Goal: Transaction & Acquisition: Purchase product/service

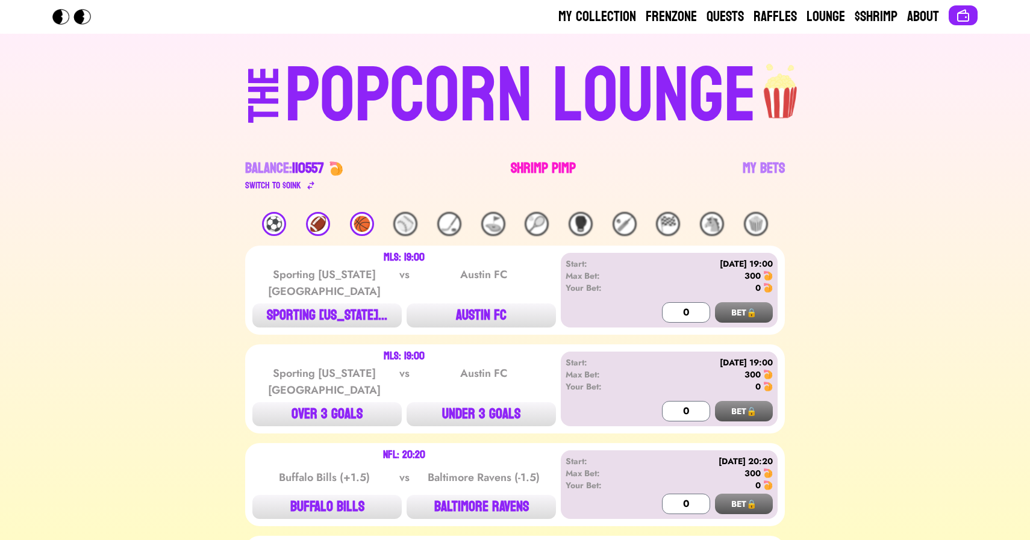
click at [527, 165] on link "Shrimp Pimp" at bounding box center [543, 176] width 65 height 34
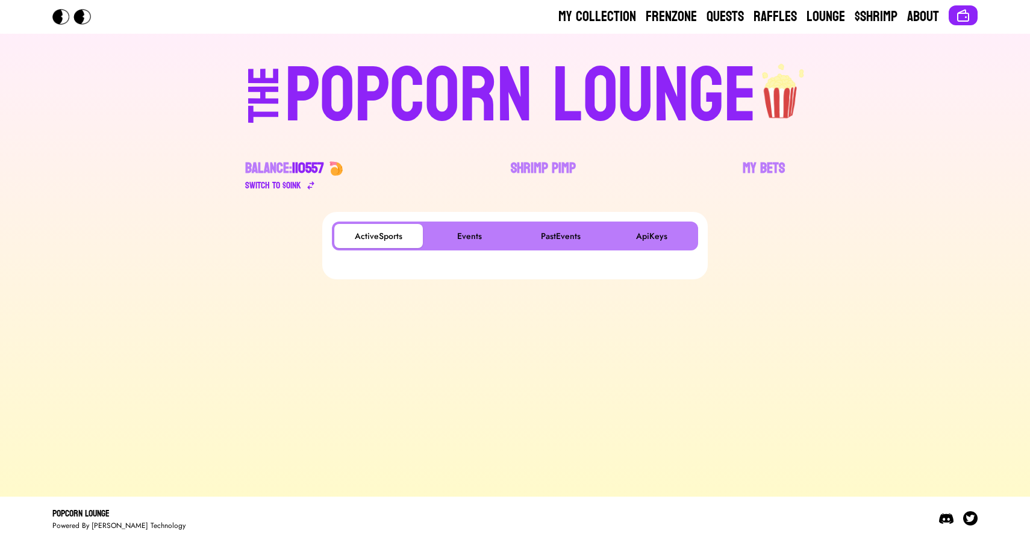
click at [457, 222] on div "ActiveSports Events PastEvents ApiKeys" at bounding box center [515, 236] width 366 height 29
click at [466, 229] on button "Events" at bounding box center [469, 236] width 89 height 24
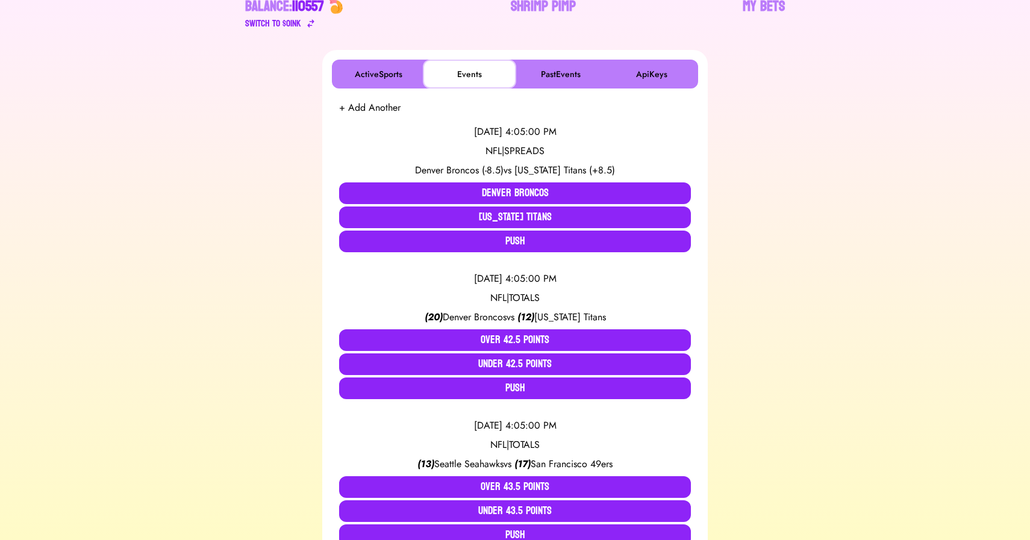
scroll to position [163, 0]
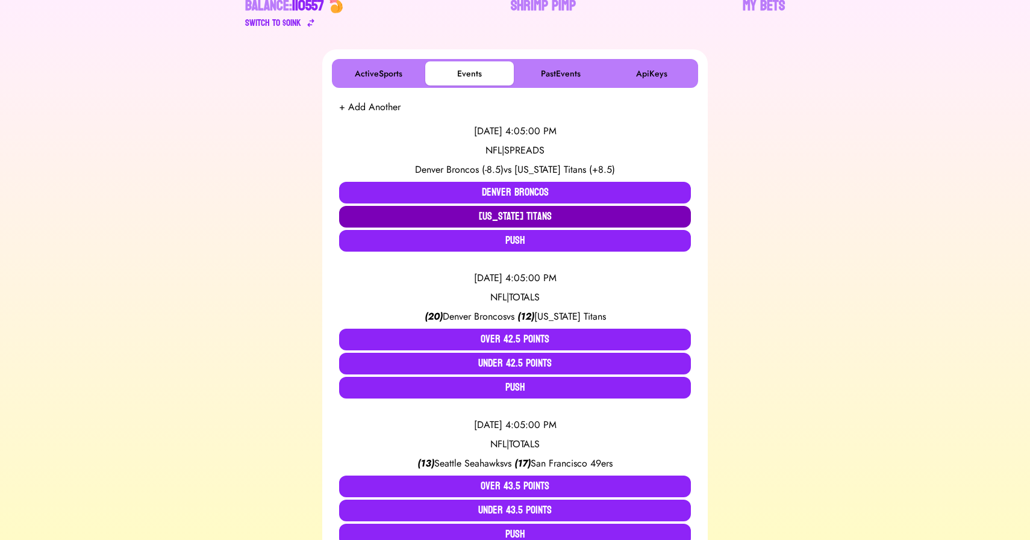
click at [501, 220] on button "[US_STATE] Titans" at bounding box center [515, 217] width 352 height 22
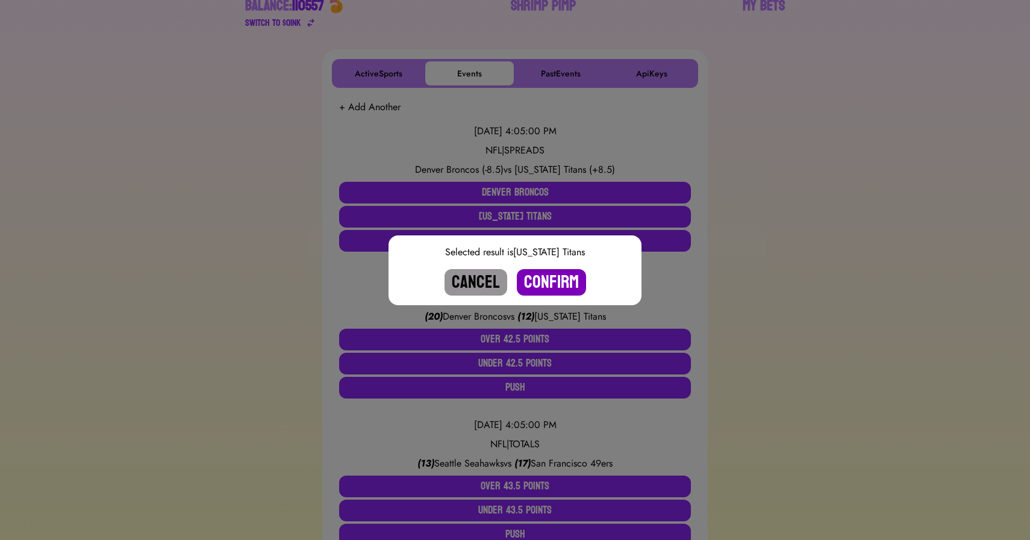
click at [547, 289] on button "Confirm" at bounding box center [551, 282] width 69 height 27
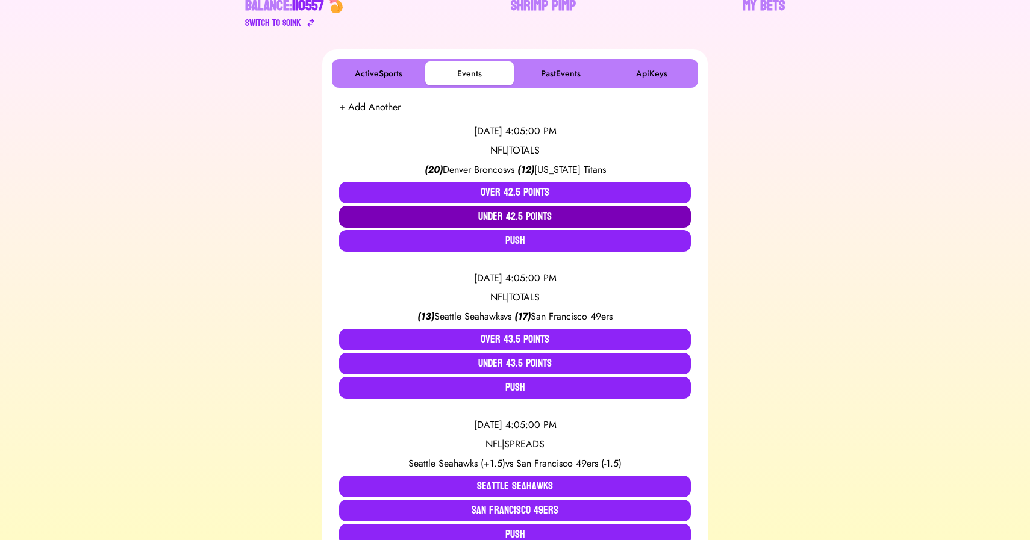
click at [489, 222] on button "Under 42.5 Points" at bounding box center [515, 217] width 352 height 22
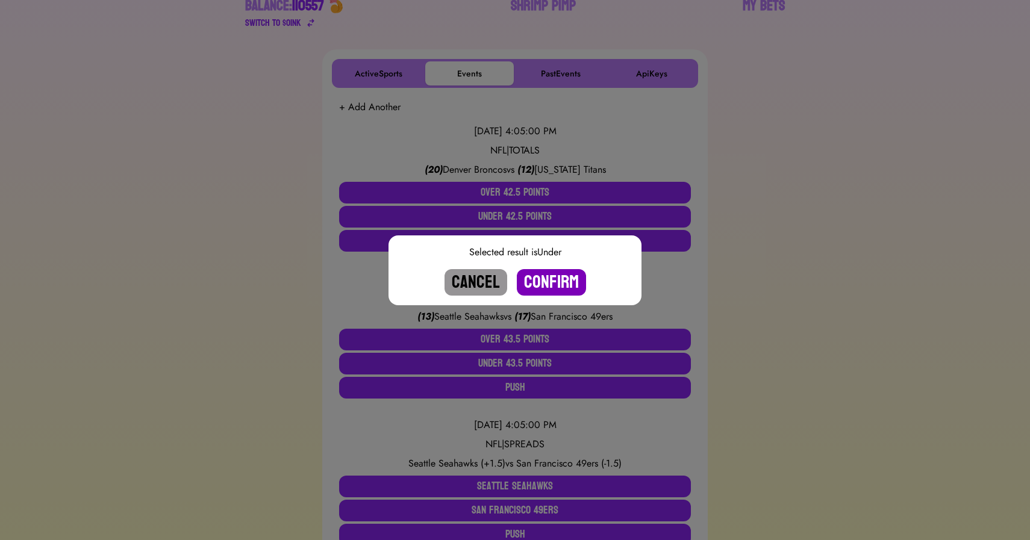
click at [552, 272] on button "Confirm" at bounding box center [551, 282] width 69 height 27
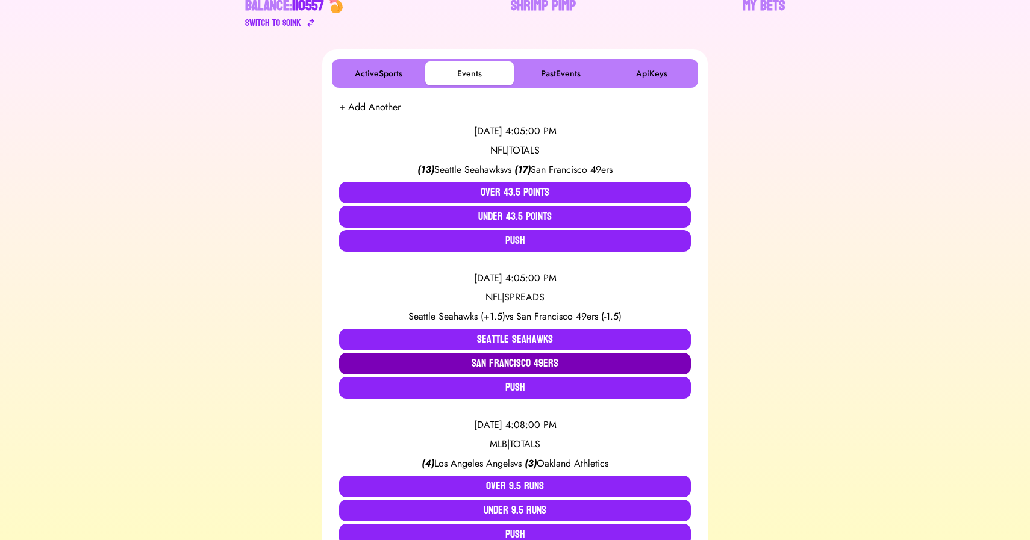
click at [499, 362] on button "San Francisco 49ers" at bounding box center [515, 364] width 352 height 22
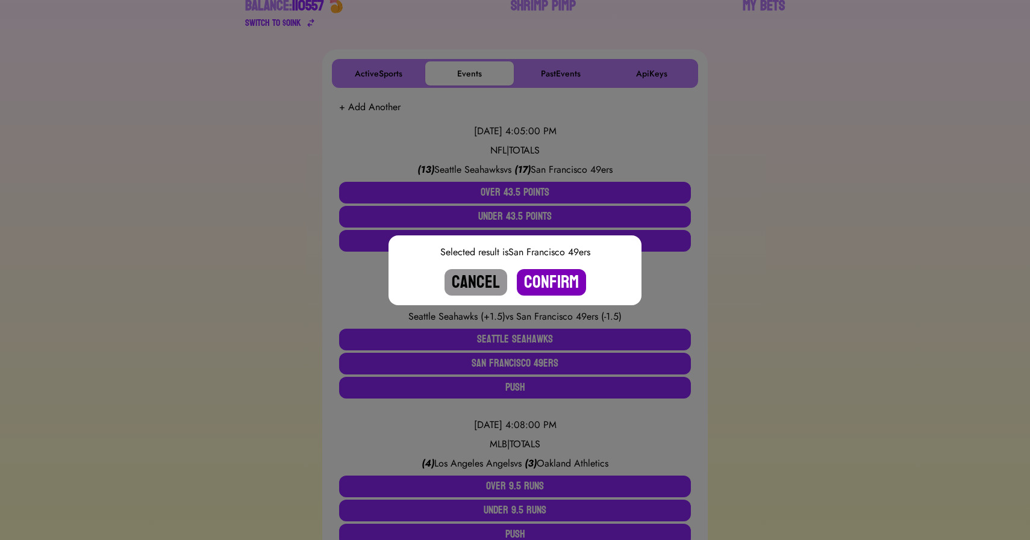
click at [546, 280] on button "Confirm" at bounding box center [551, 282] width 69 height 27
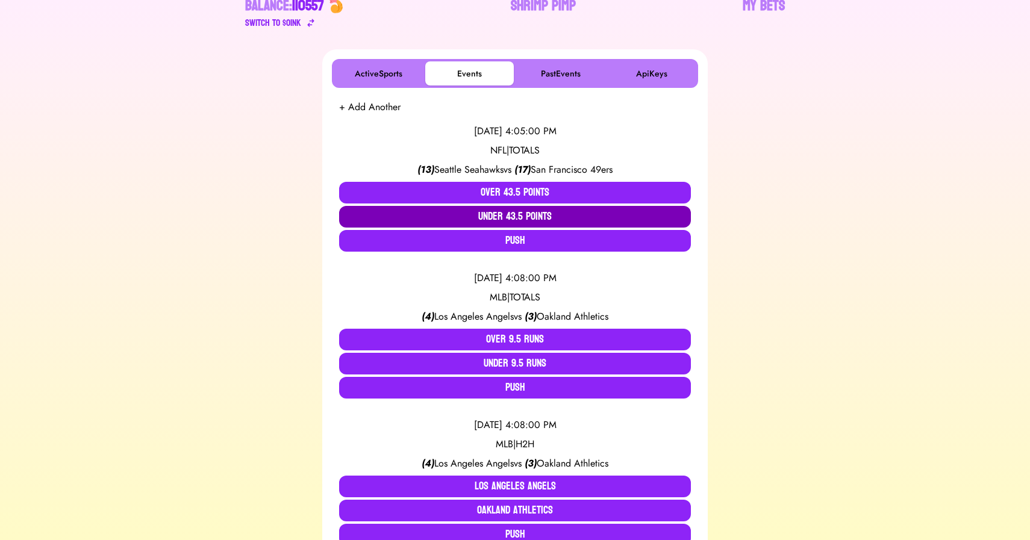
click at [528, 213] on button "Under 43.5 Points" at bounding box center [515, 217] width 352 height 22
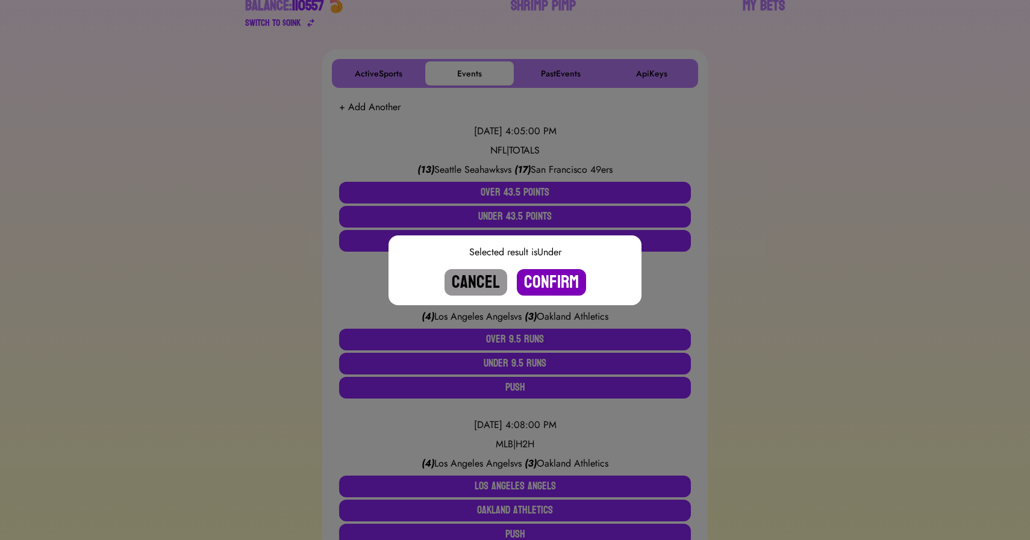
click at [547, 289] on button "Confirm" at bounding box center [551, 282] width 69 height 27
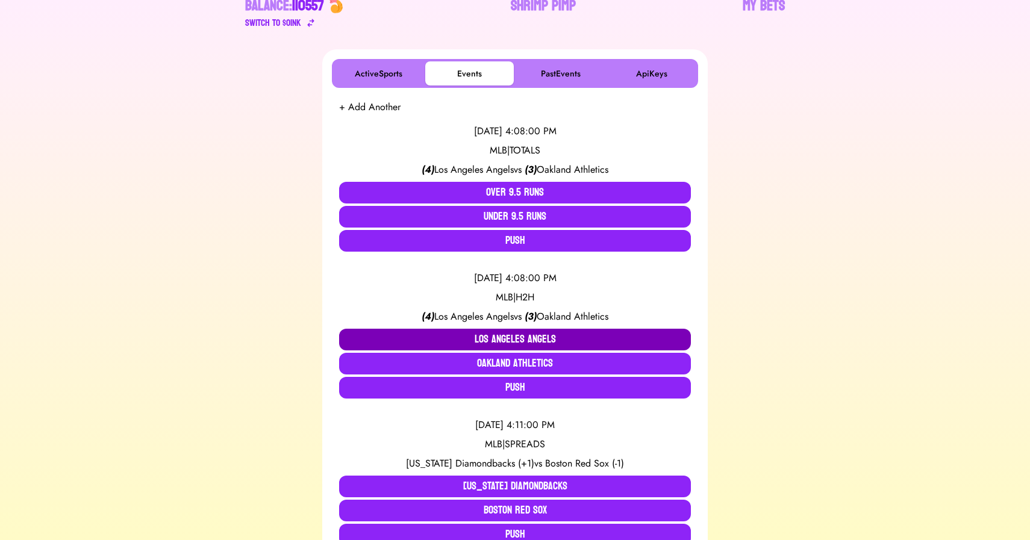
click at [494, 340] on button "Los Angeles Angels" at bounding box center [515, 340] width 352 height 22
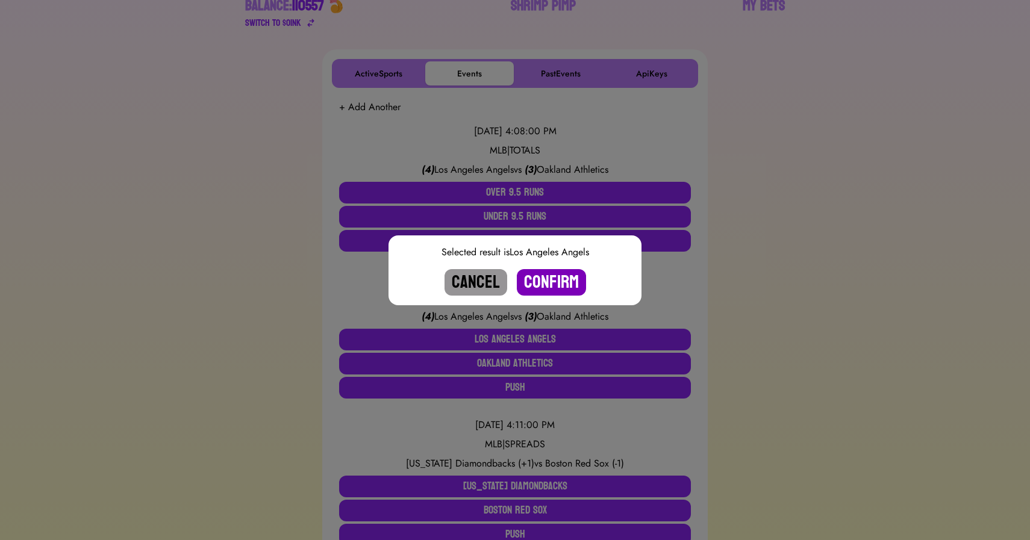
click at [543, 284] on button "Confirm" at bounding box center [551, 282] width 69 height 27
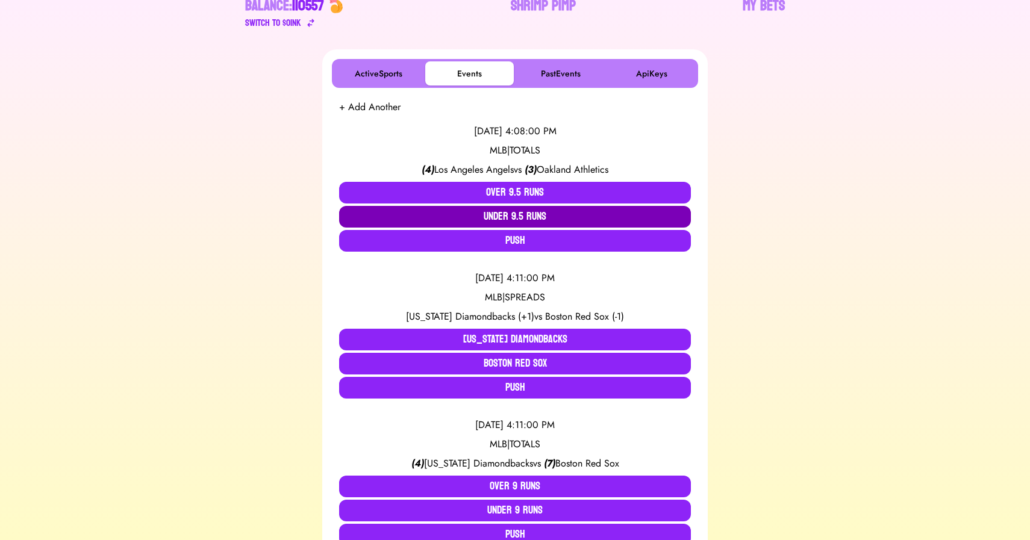
click at [515, 214] on button "Under 9.5 Runs" at bounding box center [515, 217] width 352 height 22
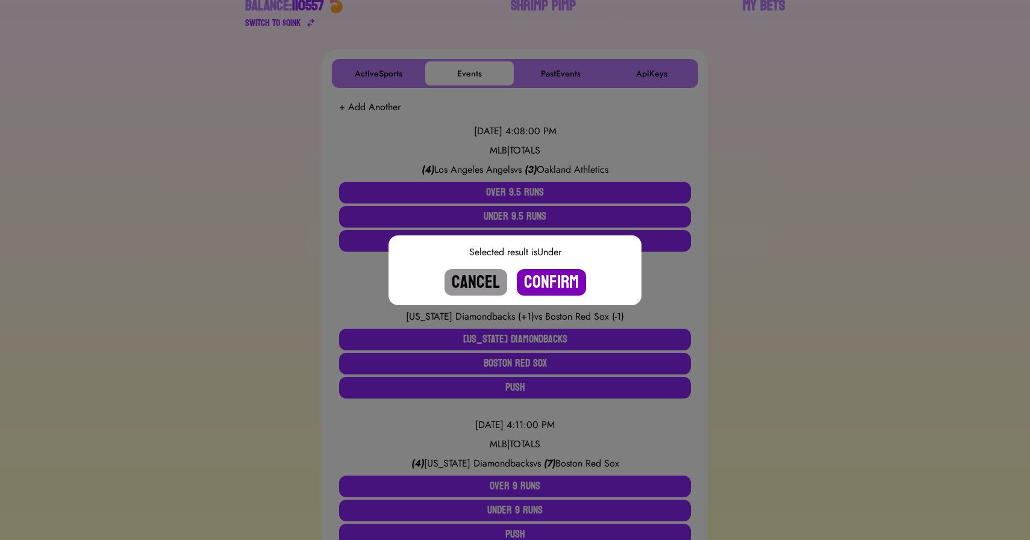
click at [548, 291] on button "Confirm" at bounding box center [551, 282] width 69 height 27
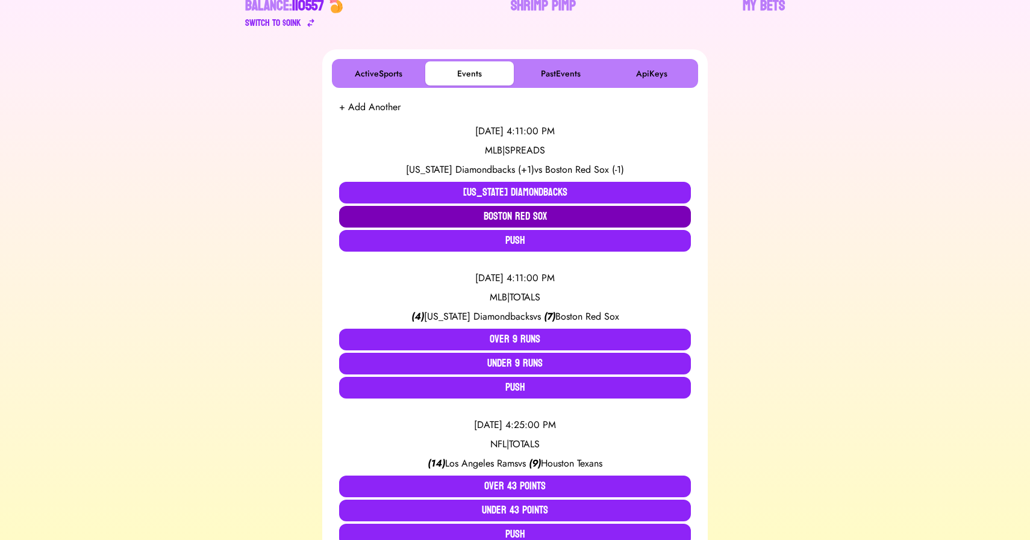
click at [535, 219] on button "Boston Red Sox" at bounding box center [515, 217] width 352 height 22
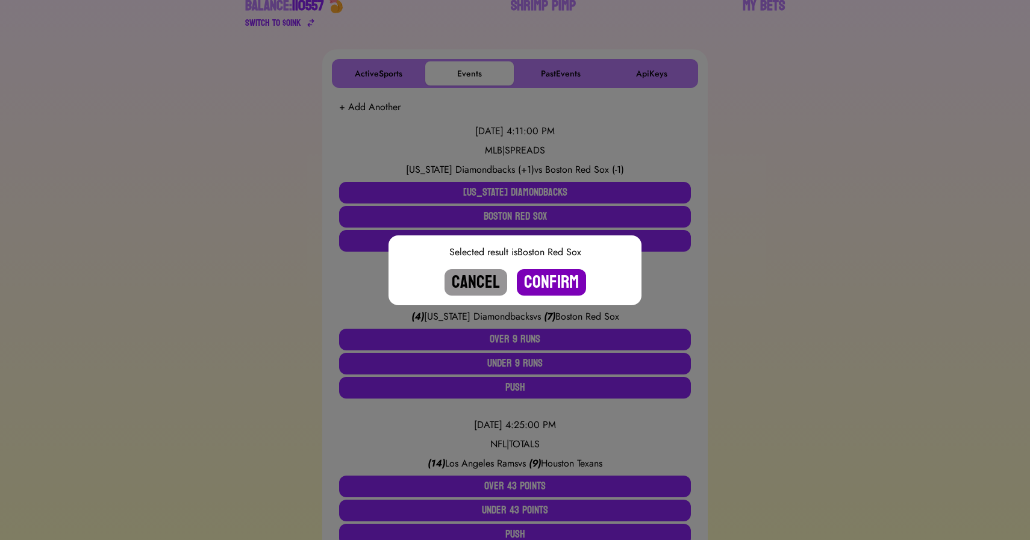
click at [555, 277] on button "Confirm" at bounding box center [551, 282] width 69 height 27
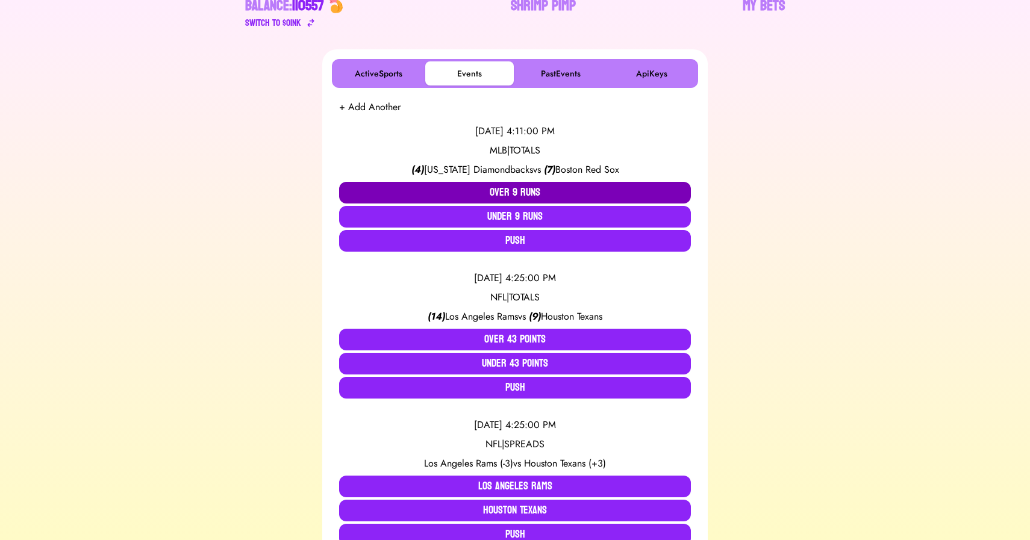
click at [520, 190] on button "Over 9 Runs" at bounding box center [515, 193] width 352 height 22
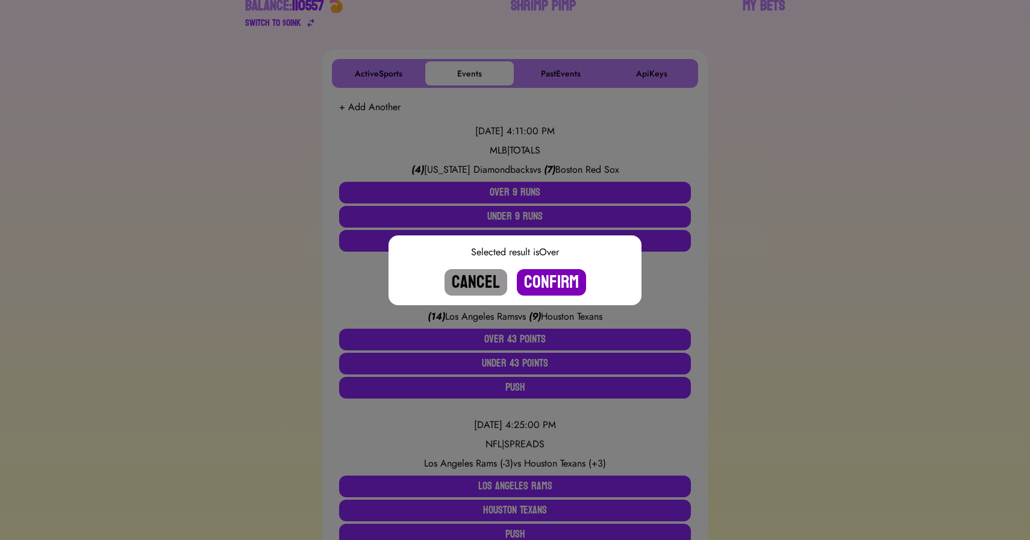
click at [556, 283] on button "Confirm" at bounding box center [551, 282] width 69 height 27
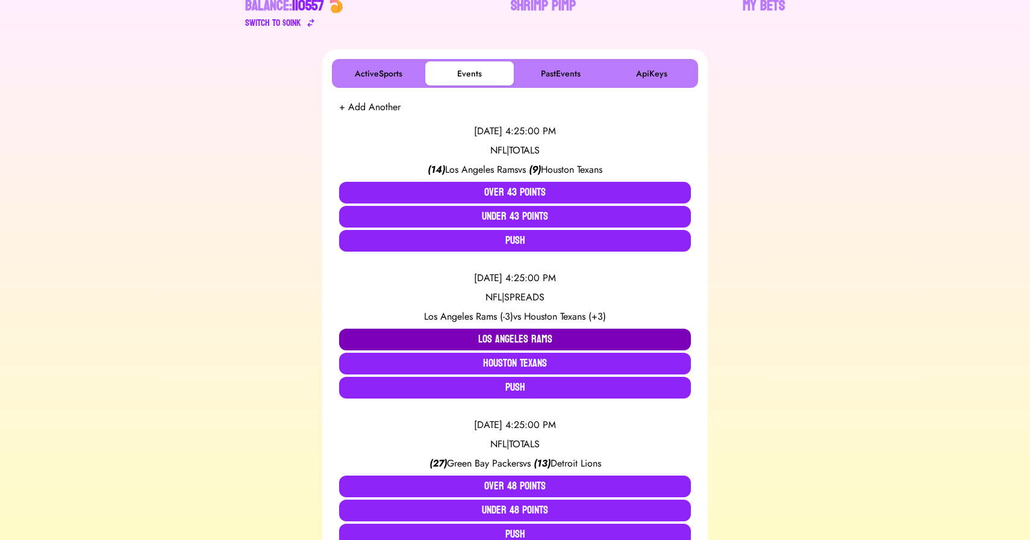
click at [486, 338] on button "Los Angeles Rams" at bounding box center [515, 340] width 352 height 22
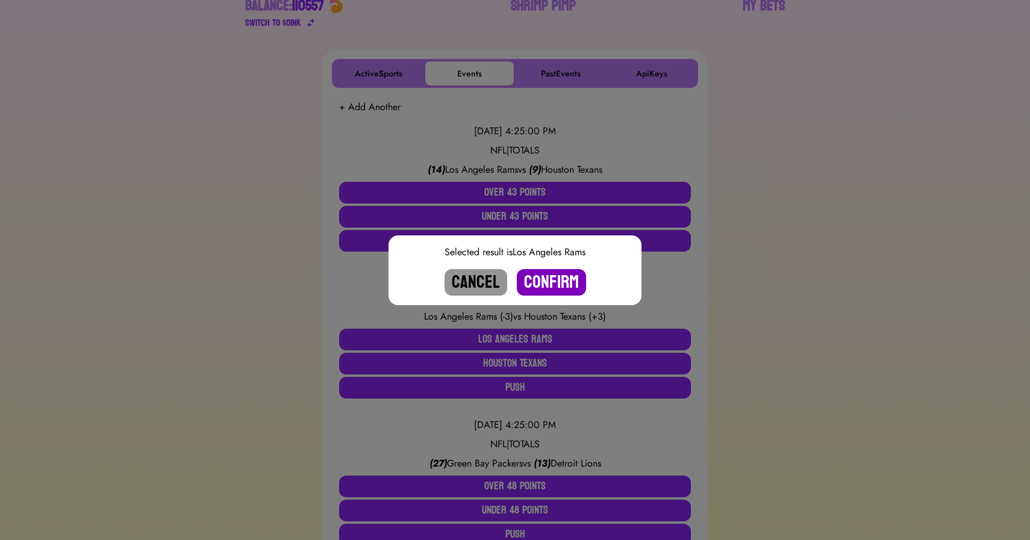
click at [553, 281] on button "Confirm" at bounding box center [551, 282] width 69 height 27
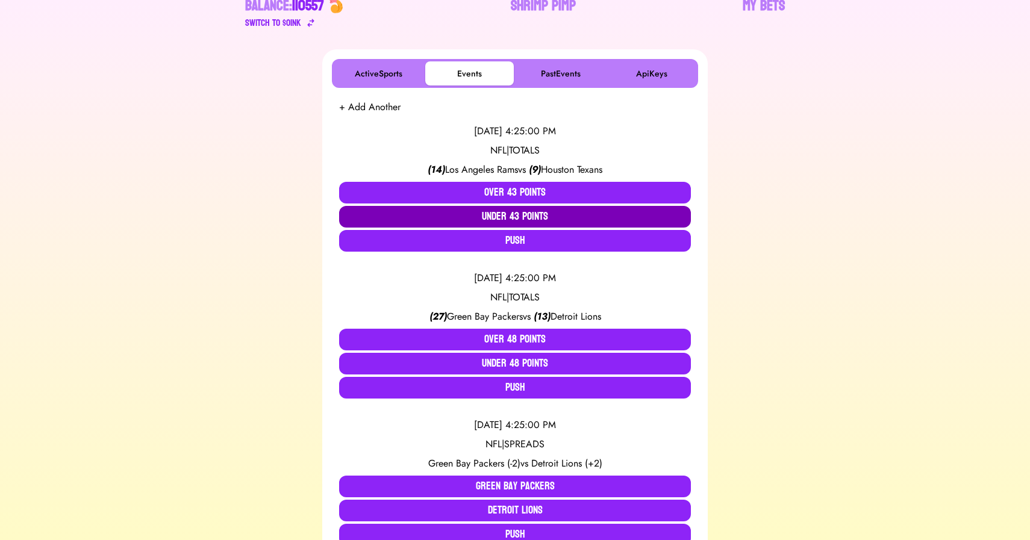
click at [521, 214] on button "Under 43 Points" at bounding box center [515, 217] width 352 height 22
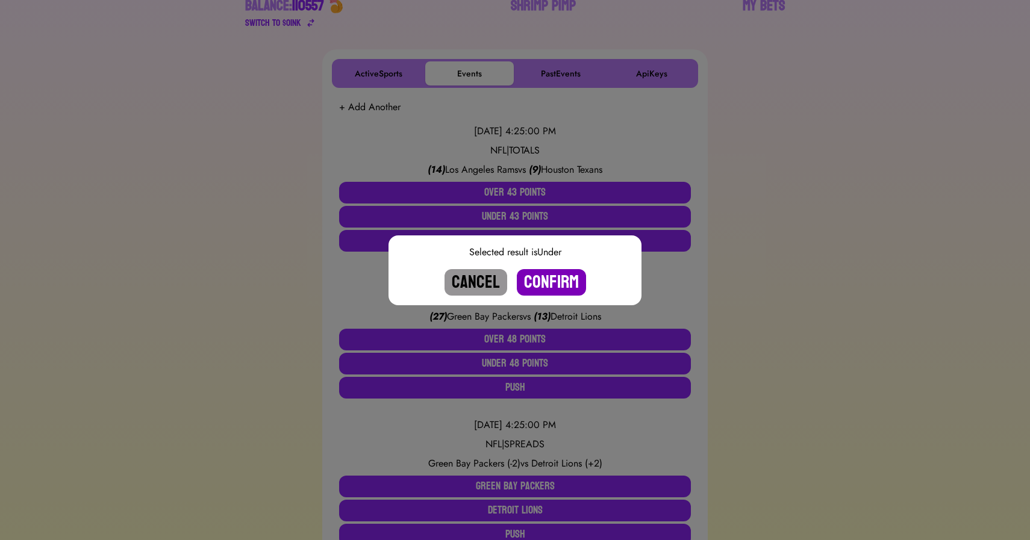
click at [554, 275] on button "Confirm" at bounding box center [551, 282] width 69 height 27
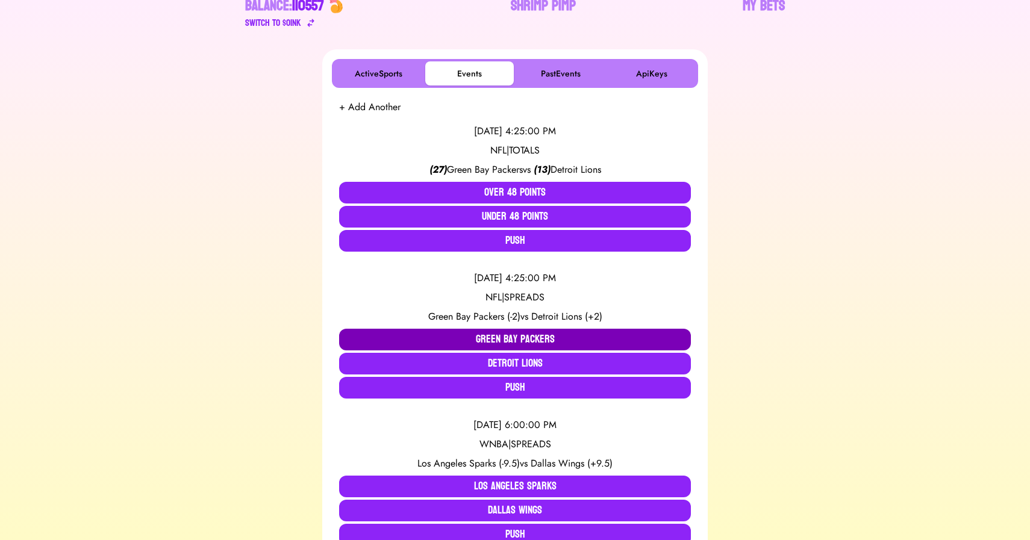
click at [489, 340] on button "Green Bay Packers" at bounding box center [515, 340] width 352 height 22
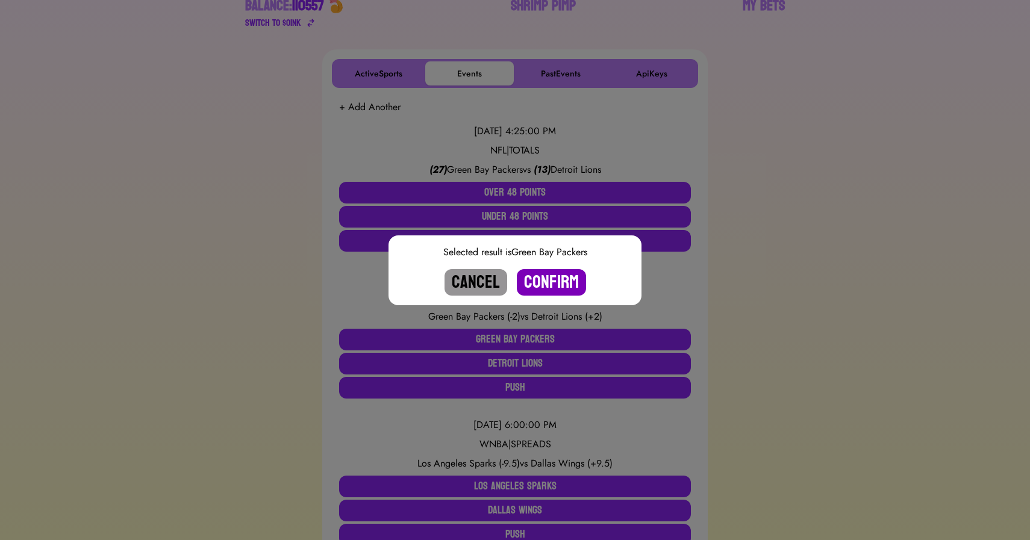
click at [546, 282] on button "Confirm" at bounding box center [551, 282] width 69 height 27
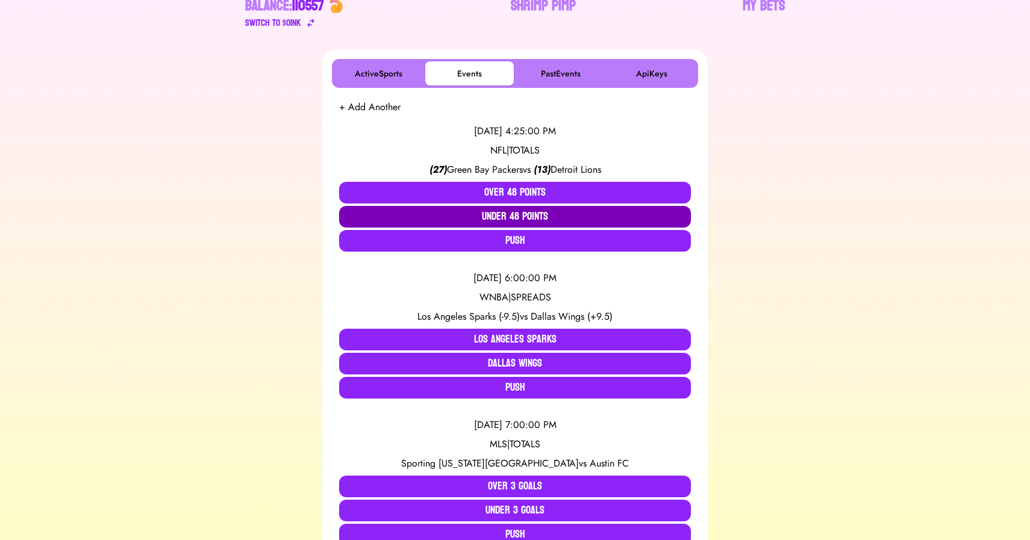
click at [507, 219] on button "Under 48 Points" at bounding box center [515, 217] width 352 height 22
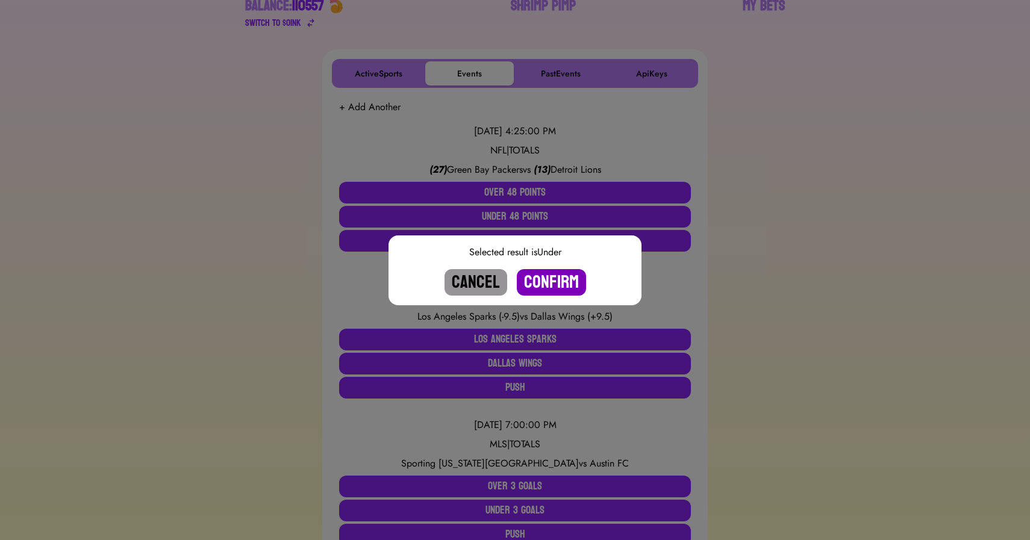
click at [545, 284] on button "Confirm" at bounding box center [551, 282] width 69 height 27
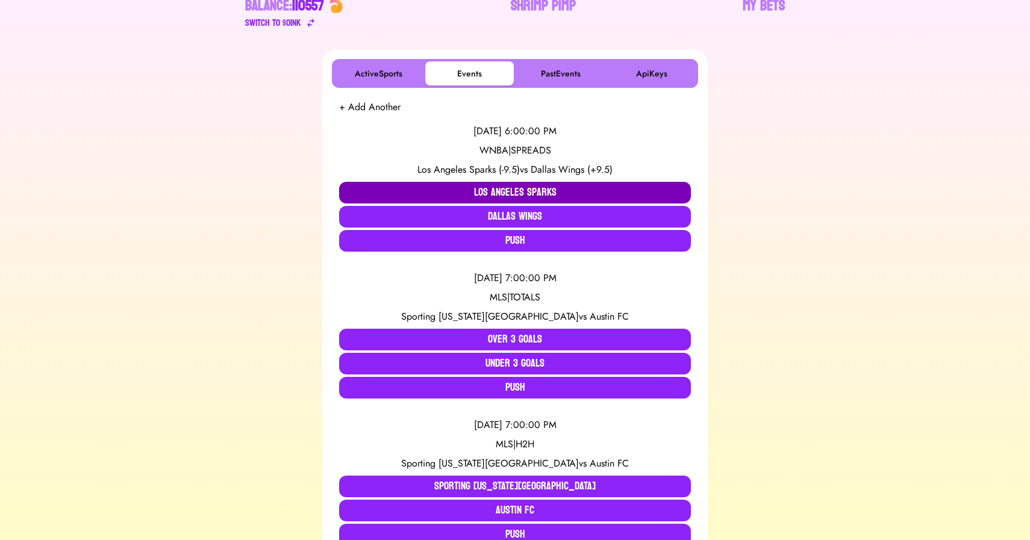
click at [481, 190] on button "Los Angeles Sparks" at bounding box center [515, 193] width 352 height 22
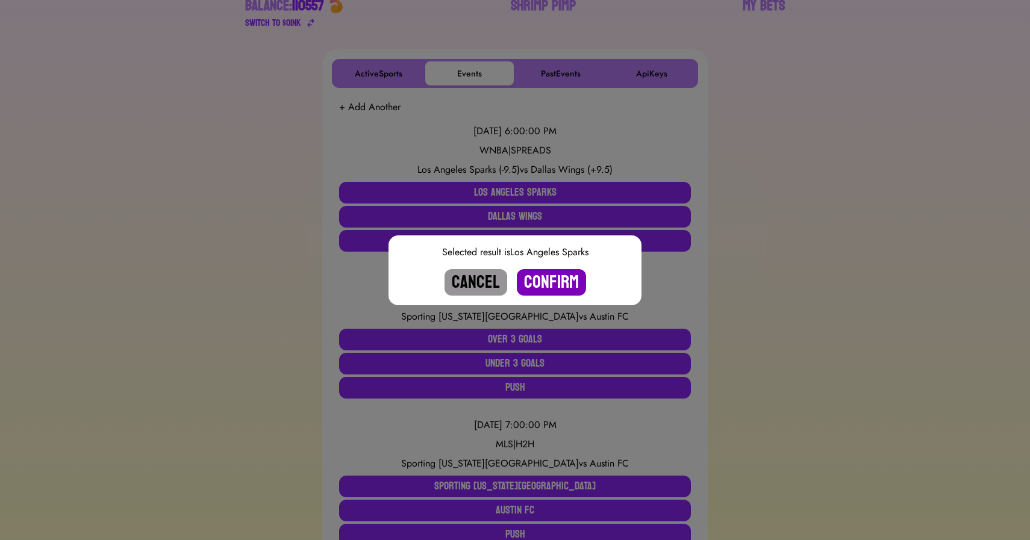
click at [548, 279] on button "Confirm" at bounding box center [551, 282] width 69 height 27
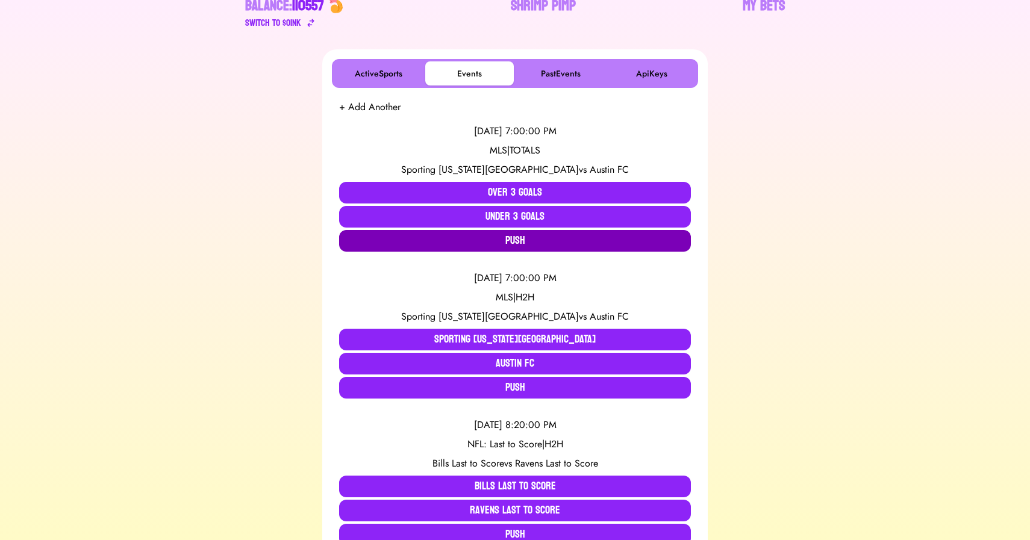
click at [460, 245] on button "Push" at bounding box center [515, 241] width 352 height 22
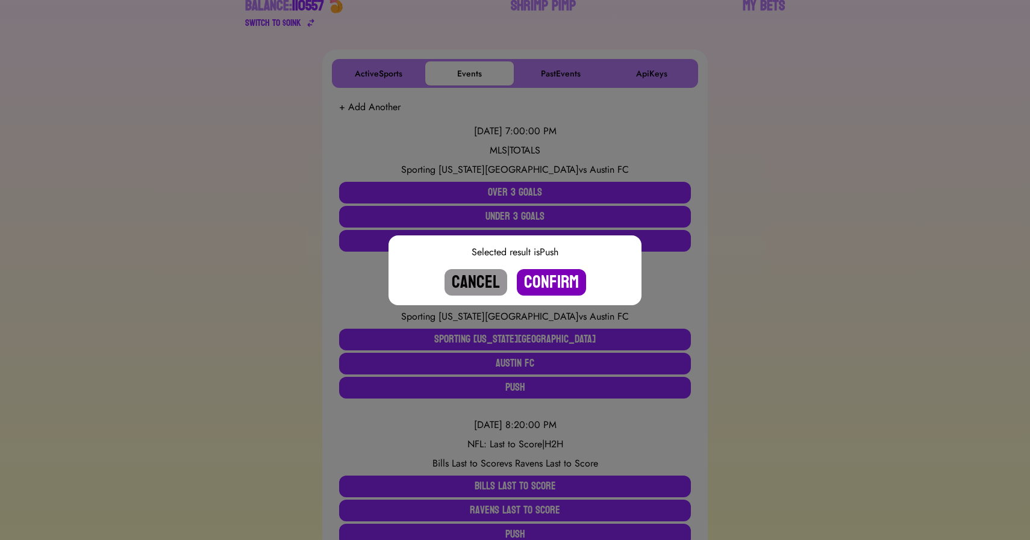
click at [574, 282] on button "Confirm" at bounding box center [551, 282] width 69 height 27
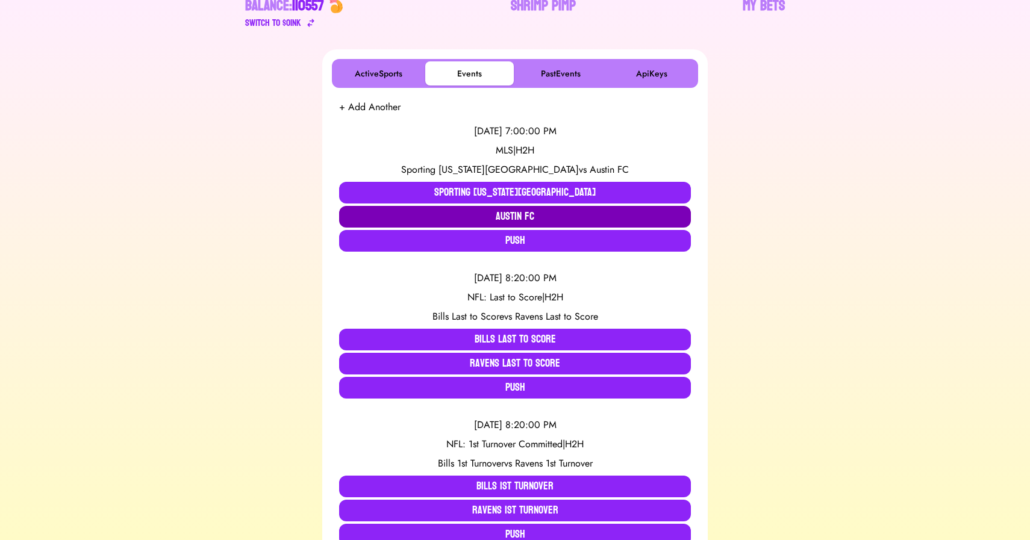
click at [539, 214] on button "Austin FC" at bounding box center [515, 217] width 352 height 22
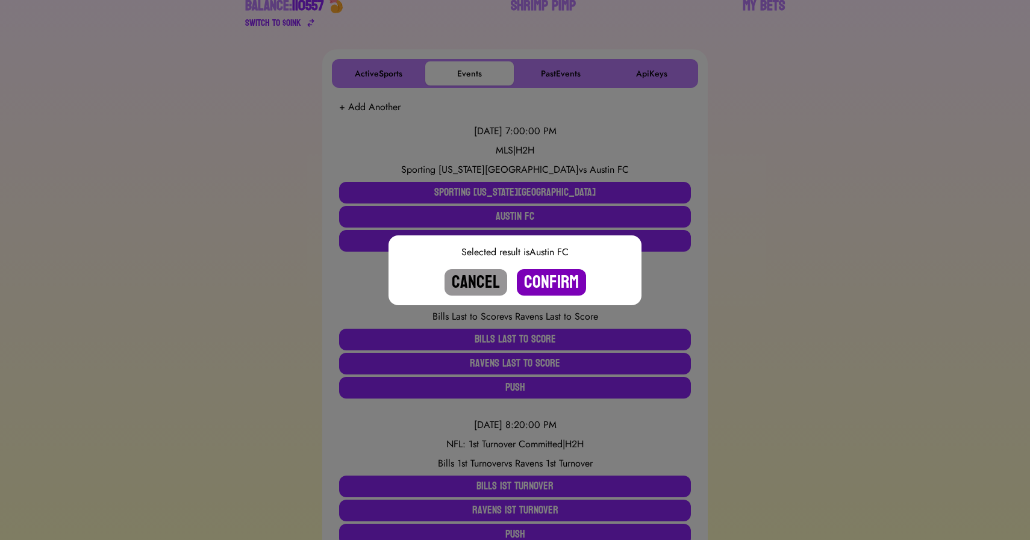
click at [552, 283] on button "Confirm" at bounding box center [551, 282] width 69 height 27
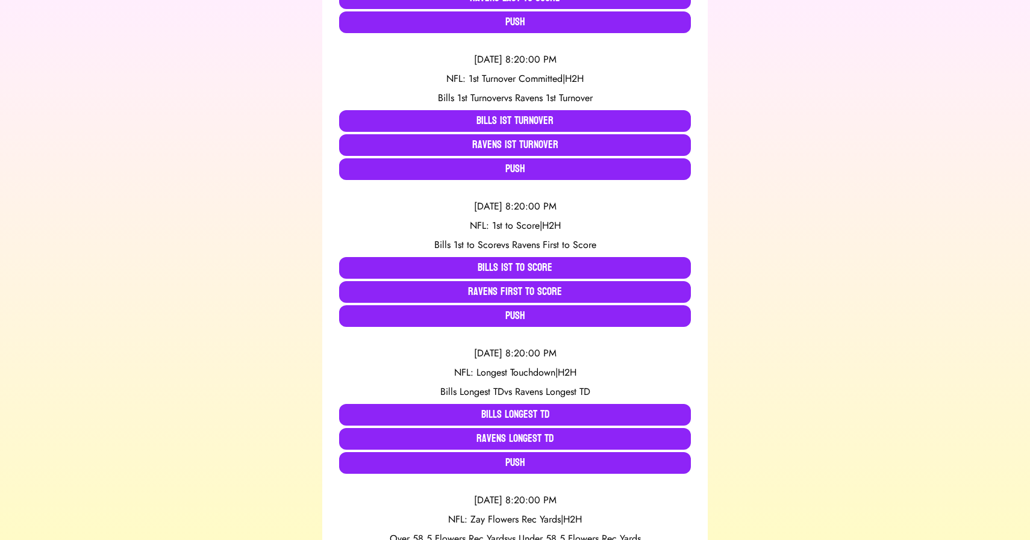
scroll to position [382, 0]
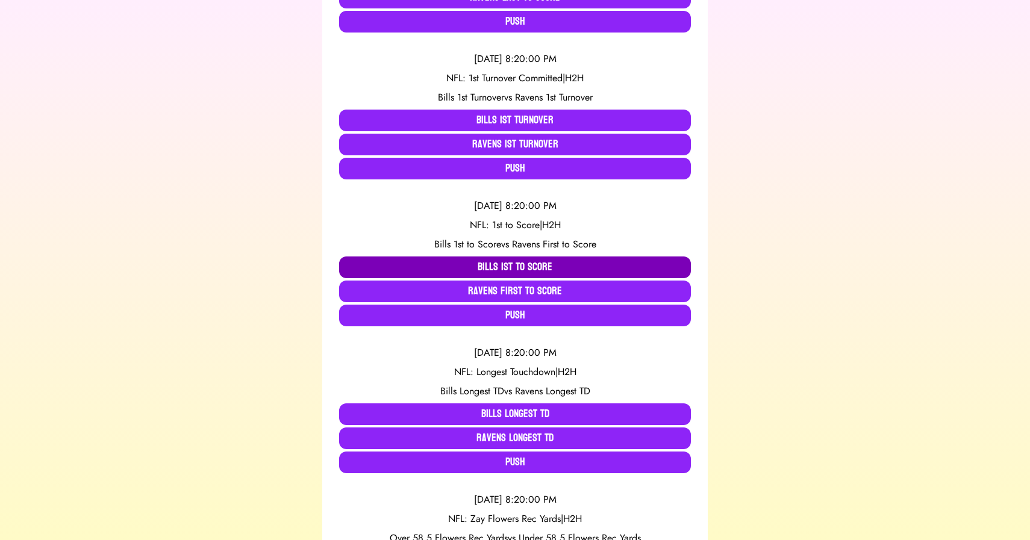
click at [403, 264] on button "Bills 1st to Score" at bounding box center [515, 268] width 352 height 22
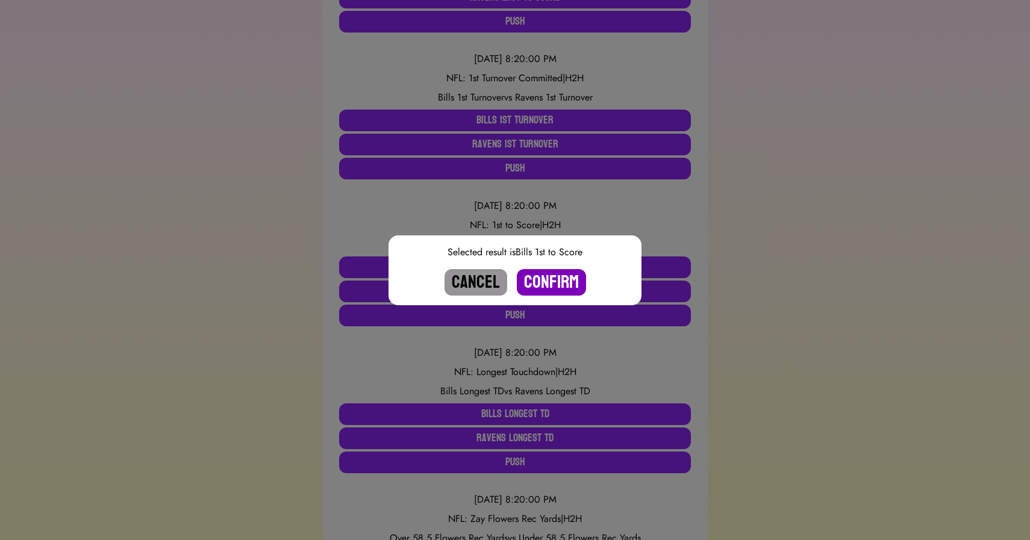
click at [537, 285] on button "Confirm" at bounding box center [551, 282] width 69 height 27
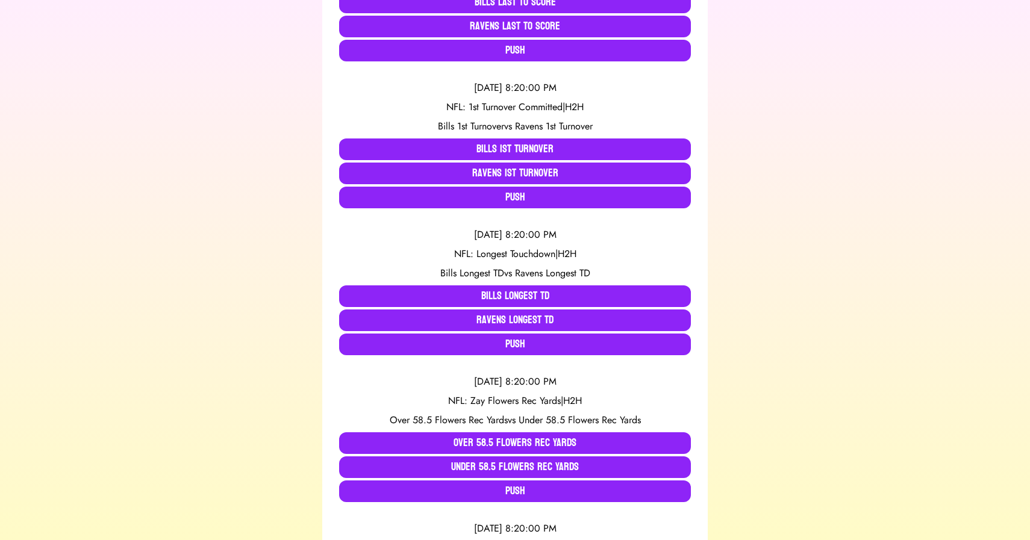
scroll to position [0, 0]
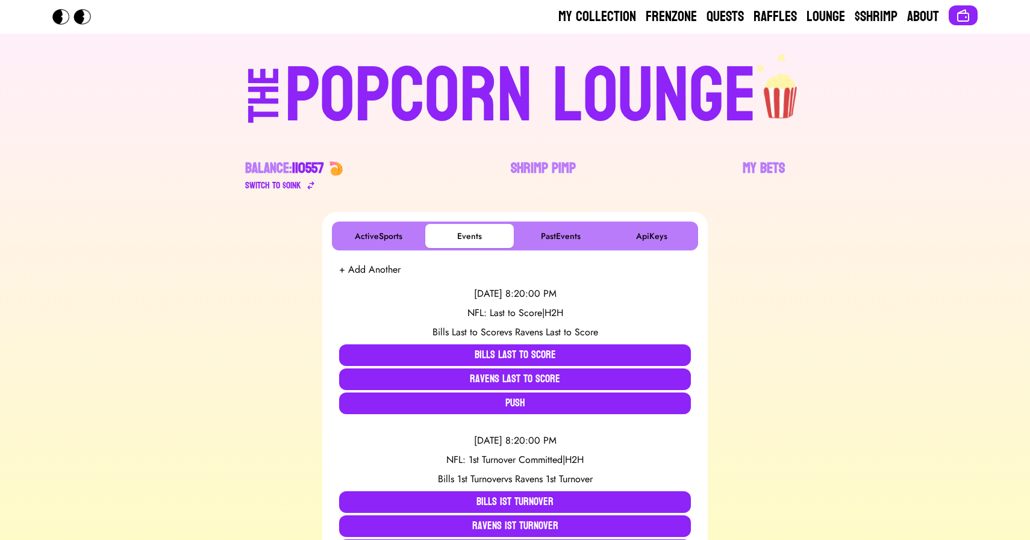
click at [451, 85] on div "POPCORN LOUNGE" at bounding box center [521, 96] width 472 height 77
